Goal: Navigation & Orientation: Find specific page/section

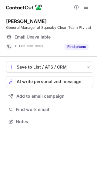
scroll to position [3, 3]
